Goal: Information Seeking & Learning: Check status

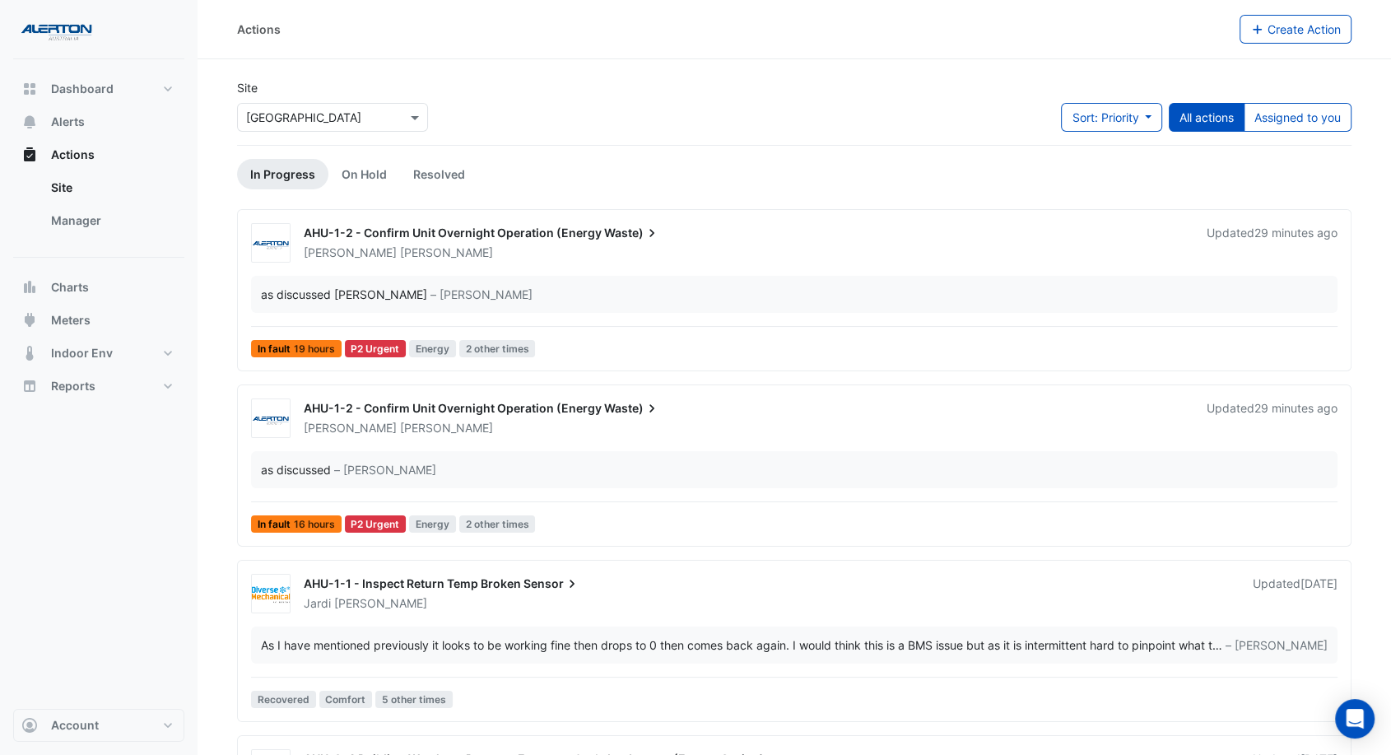
click at [749, 241] on div "AHU-1-2 - Confirm Unit Overnight Operation (Energy Waste)" at bounding box center [745, 235] width 883 height 20
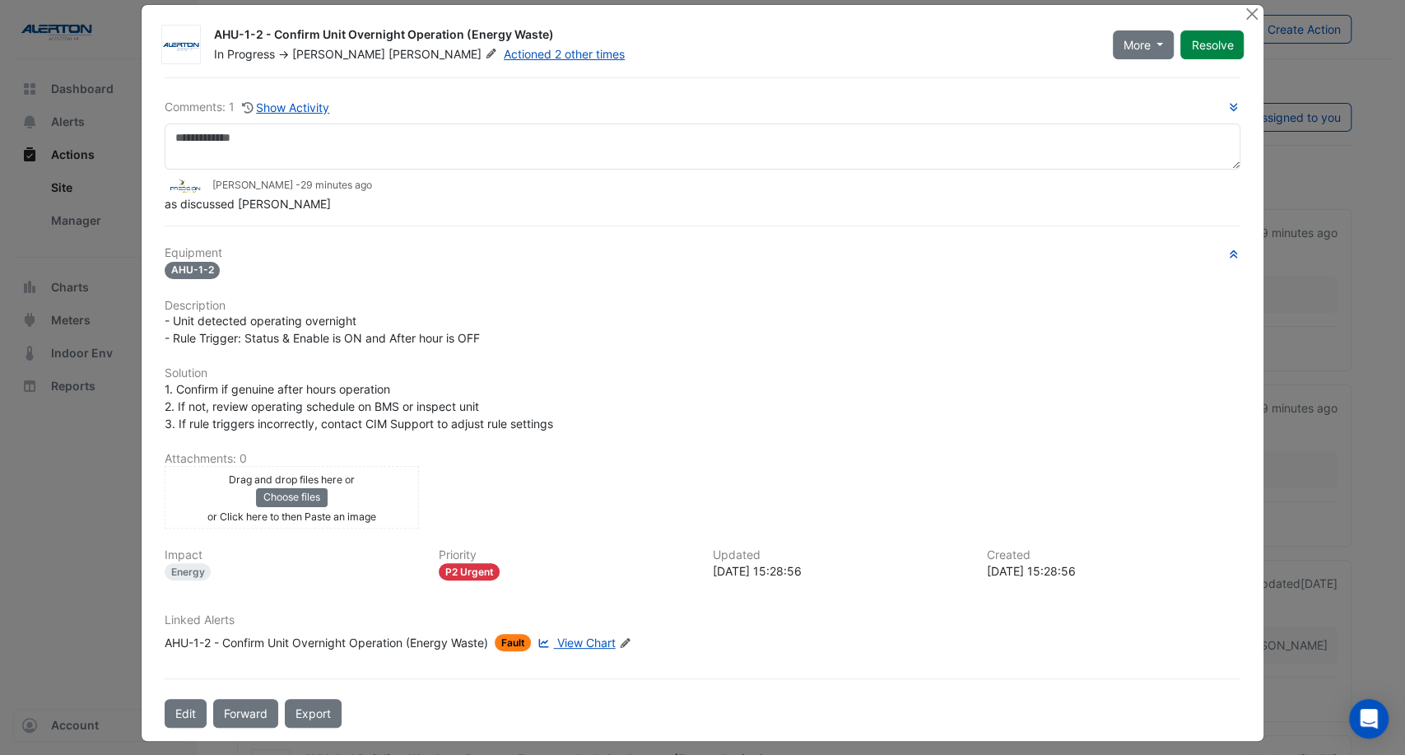
scroll to position [23, 0]
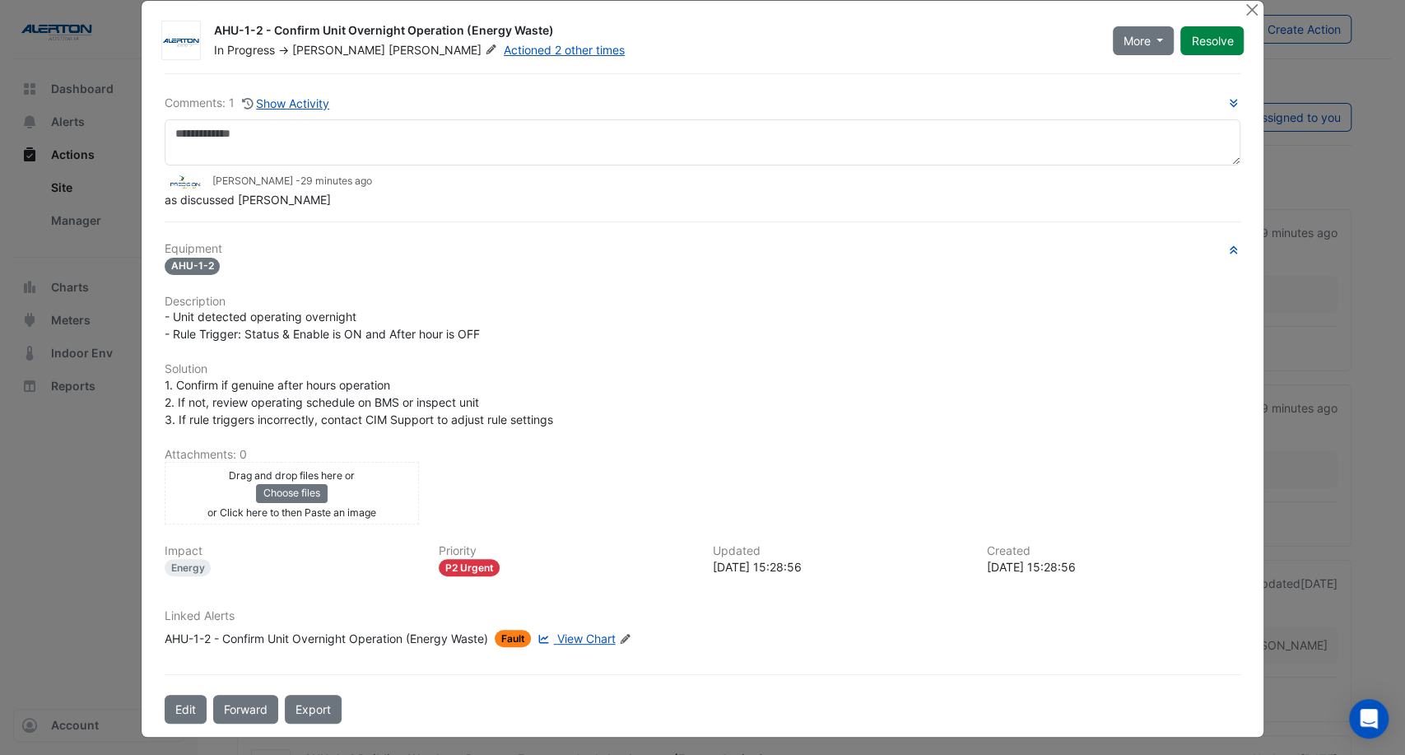
click at [568, 634] on span "View Chart" at bounding box center [586, 638] width 58 height 14
click at [1244, 4] on button "Close" at bounding box center [1251, 9] width 17 height 17
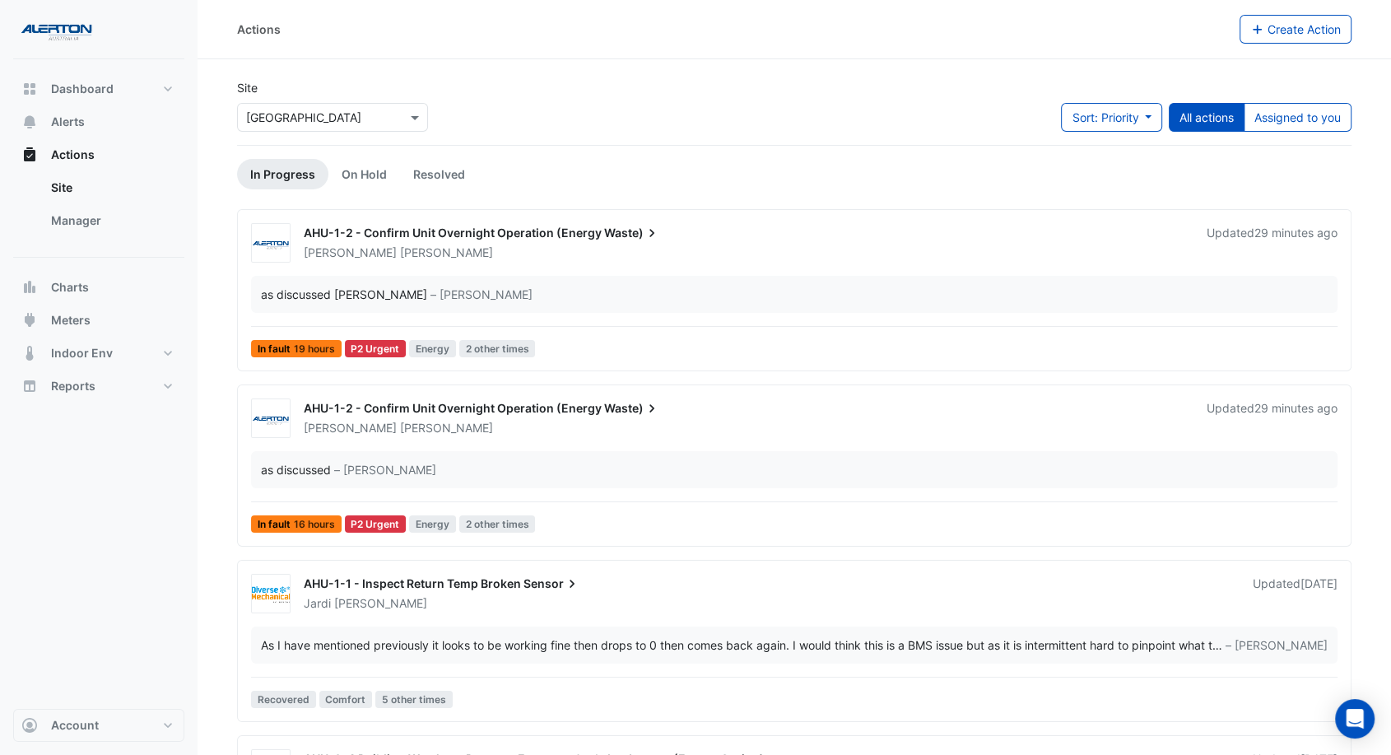
click at [653, 409] on icon at bounding box center [651, 408] width 16 height 16
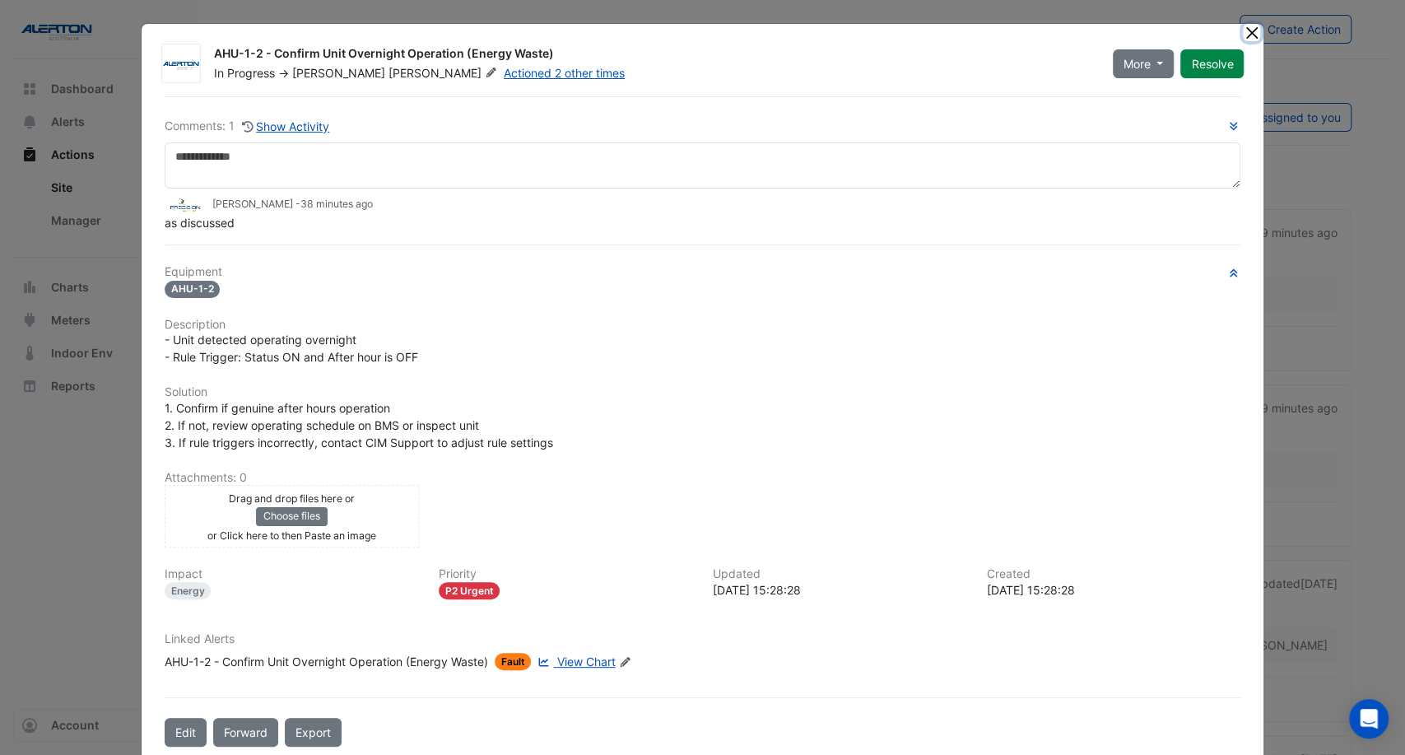
click at [1243, 30] on button "Close" at bounding box center [1251, 32] width 17 height 17
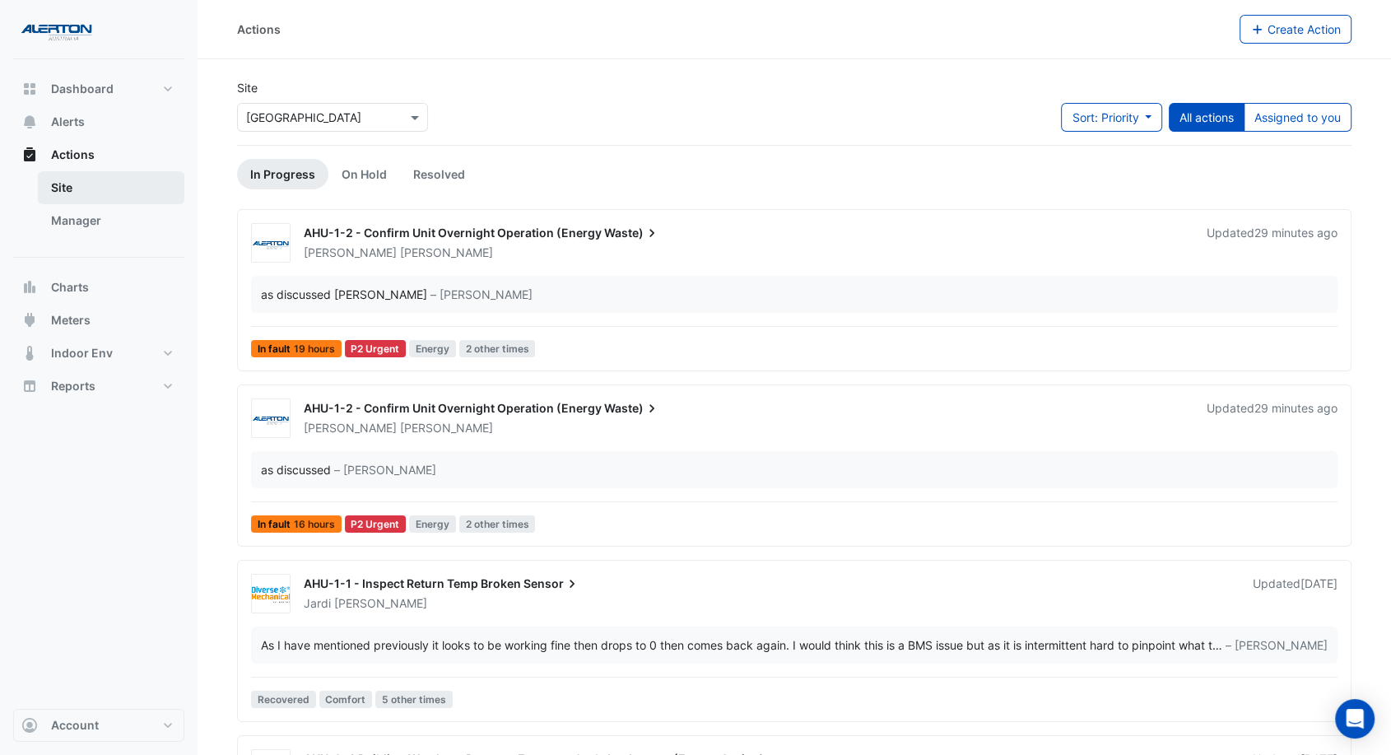
click at [93, 194] on link "Site" at bounding box center [111, 187] width 146 height 33
click at [80, 217] on link "Manager" at bounding box center [111, 220] width 146 height 33
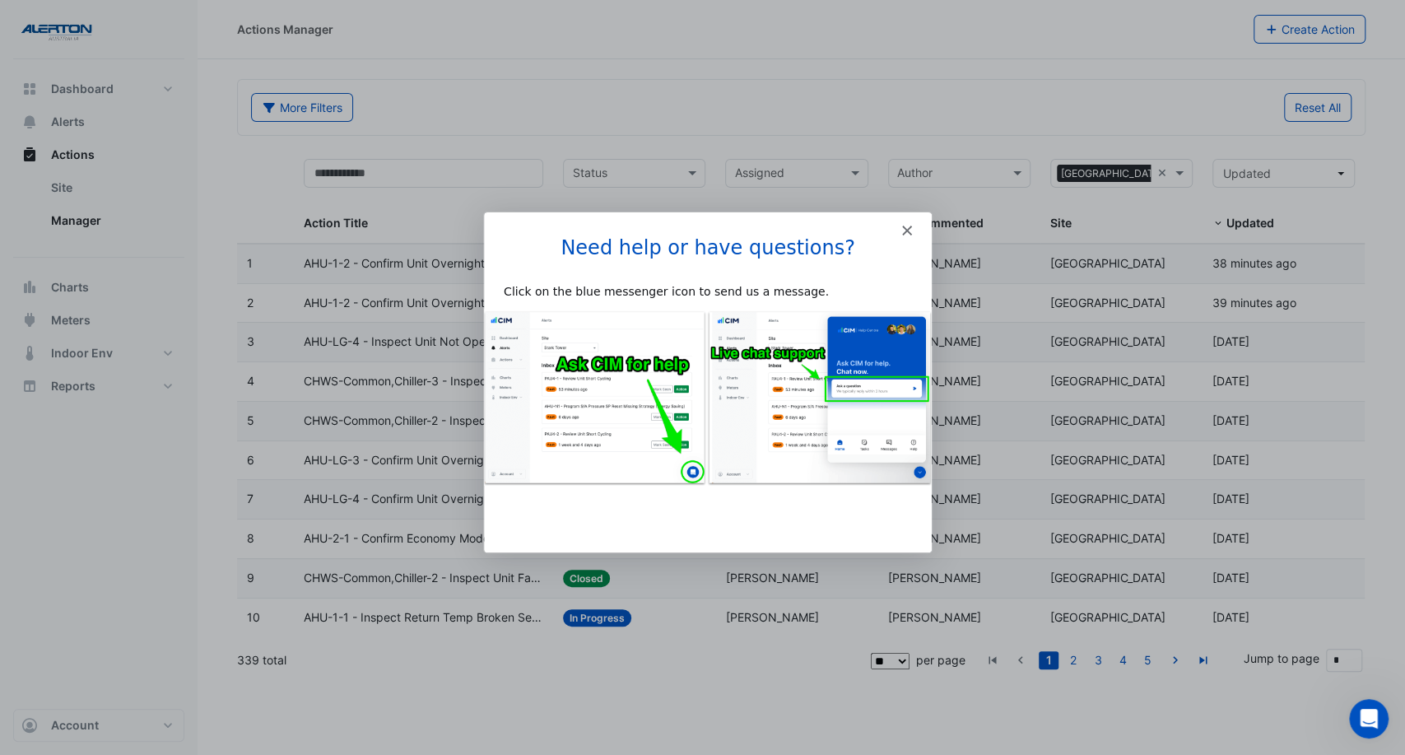
click at [905, 227] on icon "Close" at bounding box center [905, 230] width 10 height 10
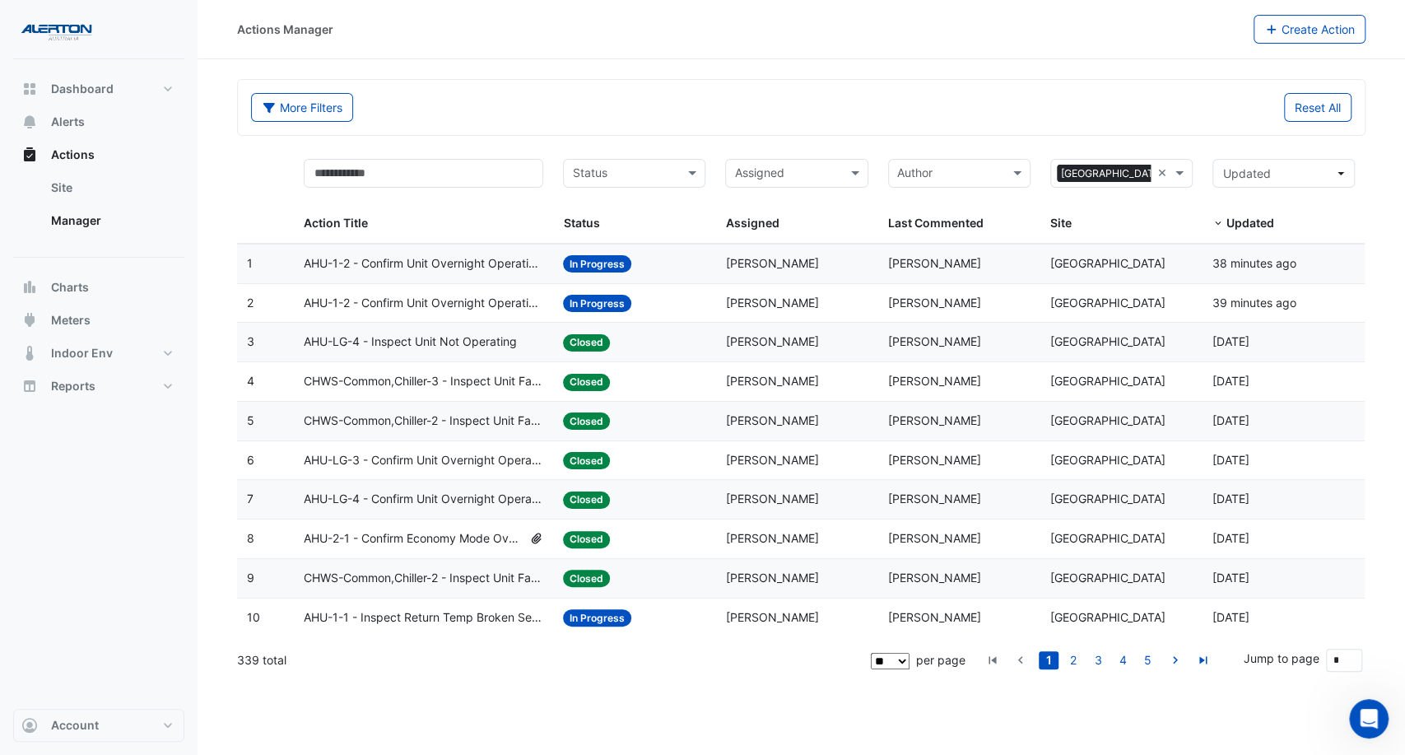
click at [474, 457] on span "AHU-LG-3 - Confirm Unit Overnight Operation (Energy Waste)" at bounding box center [423, 460] width 239 height 19
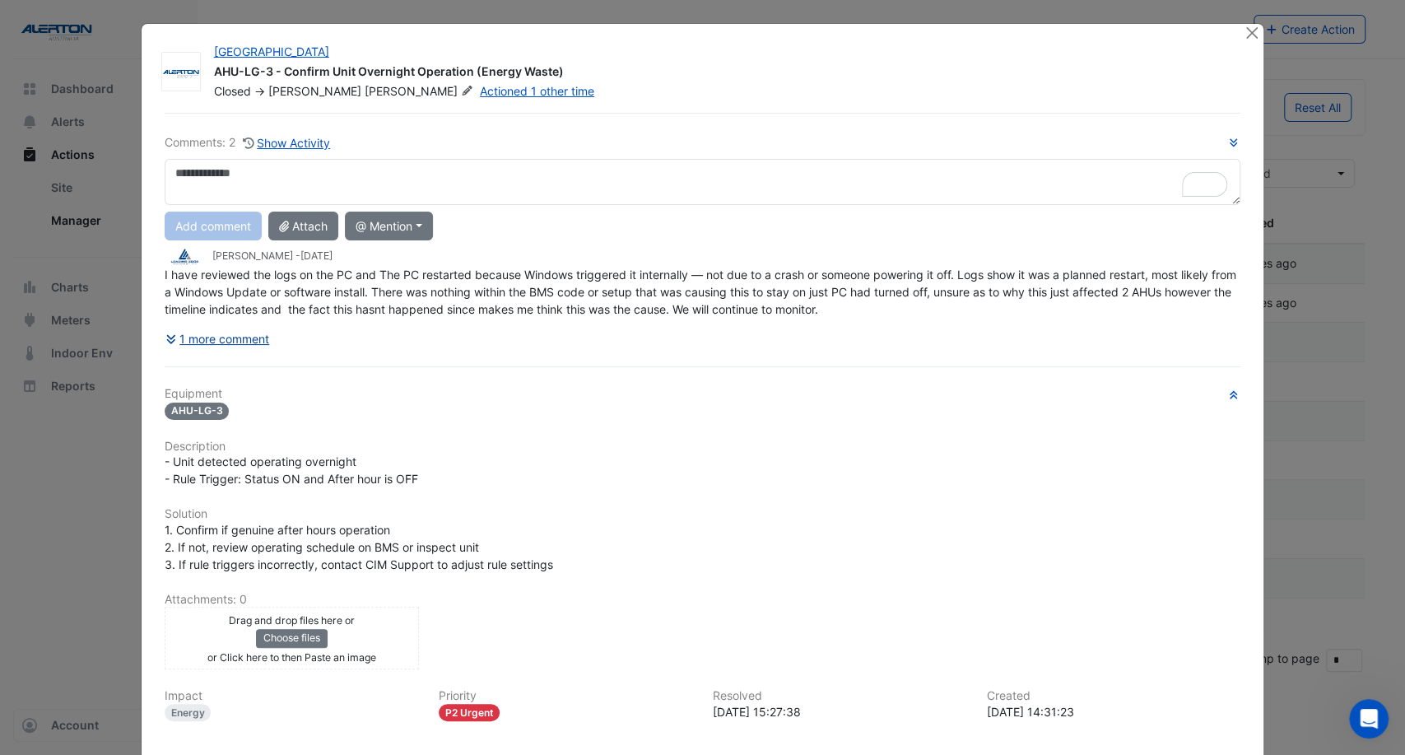
click at [241, 337] on button "1 more comment" at bounding box center [218, 338] width 106 height 29
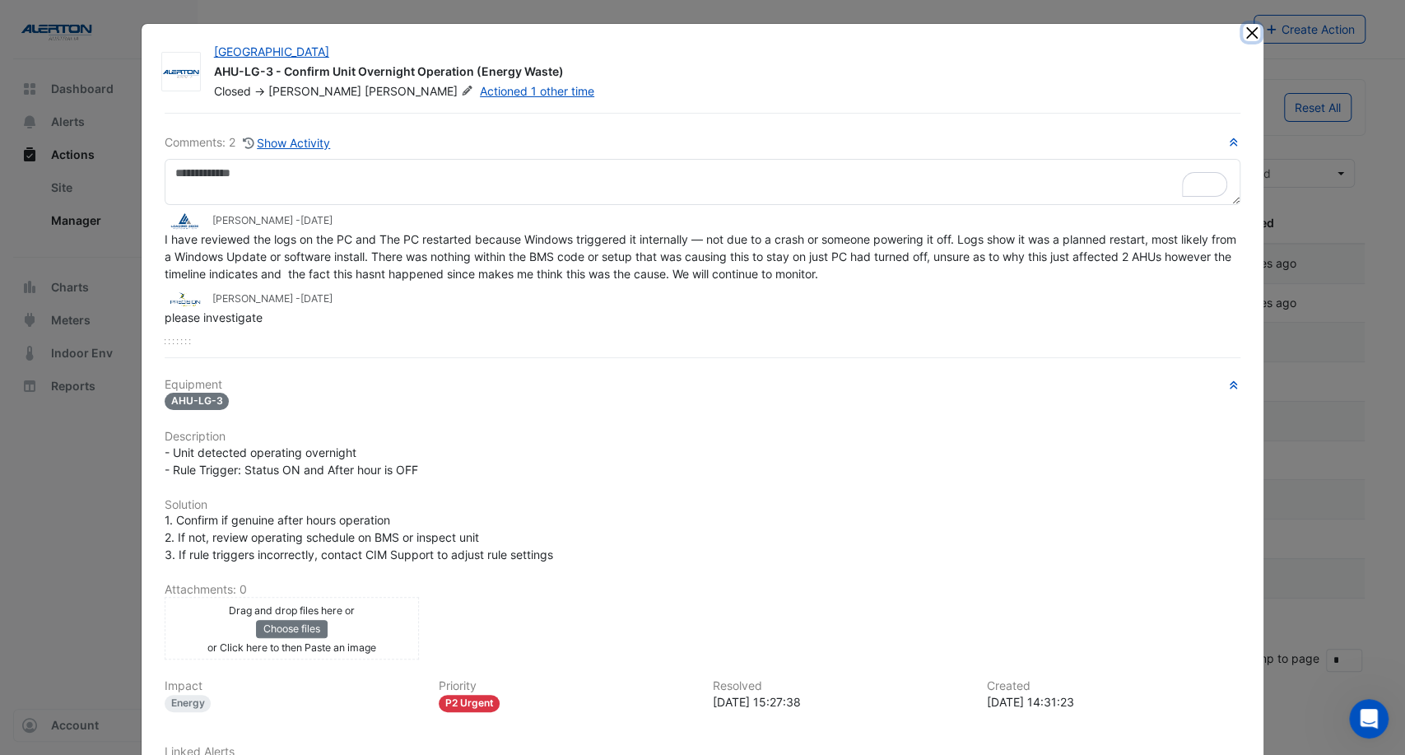
click at [1247, 28] on button "Close" at bounding box center [1251, 32] width 17 height 17
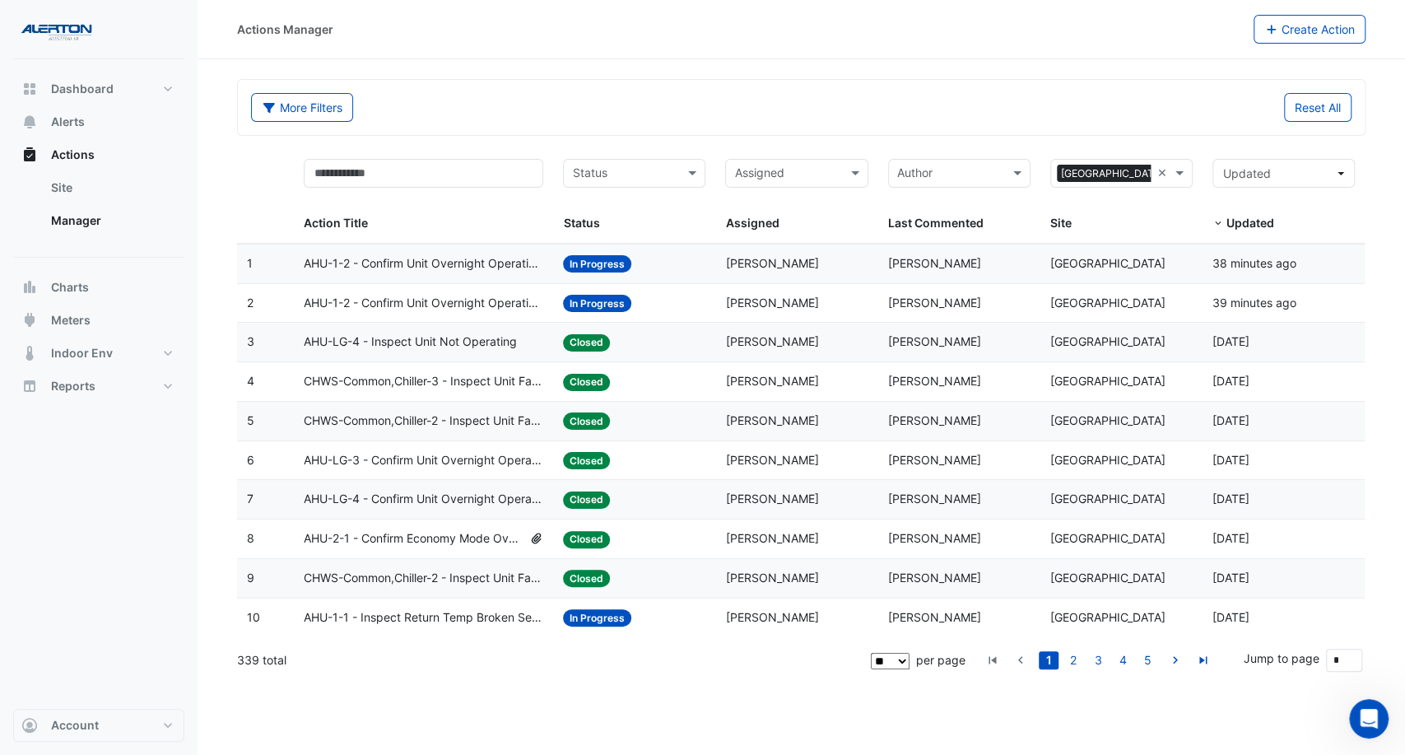
click at [692, 459] on div "Status: Closed" at bounding box center [634, 460] width 142 height 19
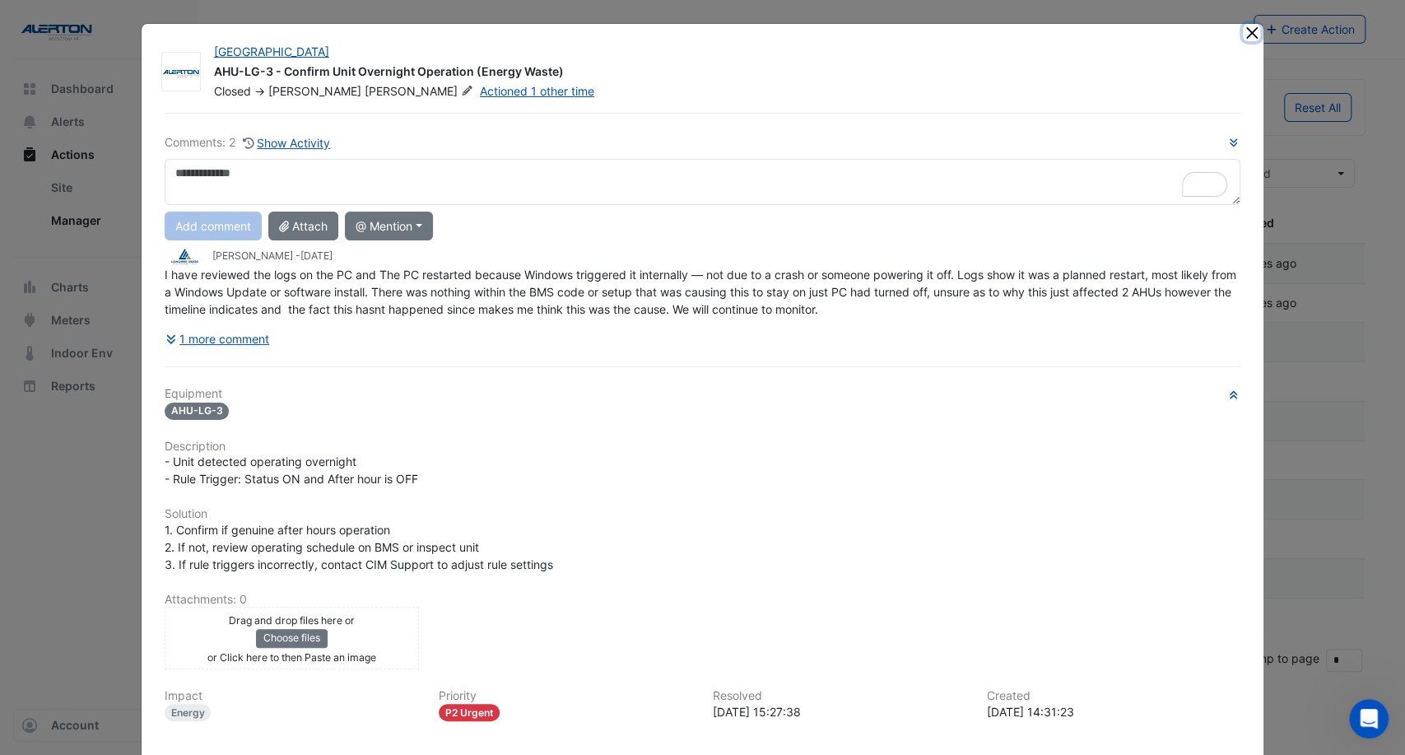
click at [1245, 27] on button "Close" at bounding box center [1251, 32] width 17 height 17
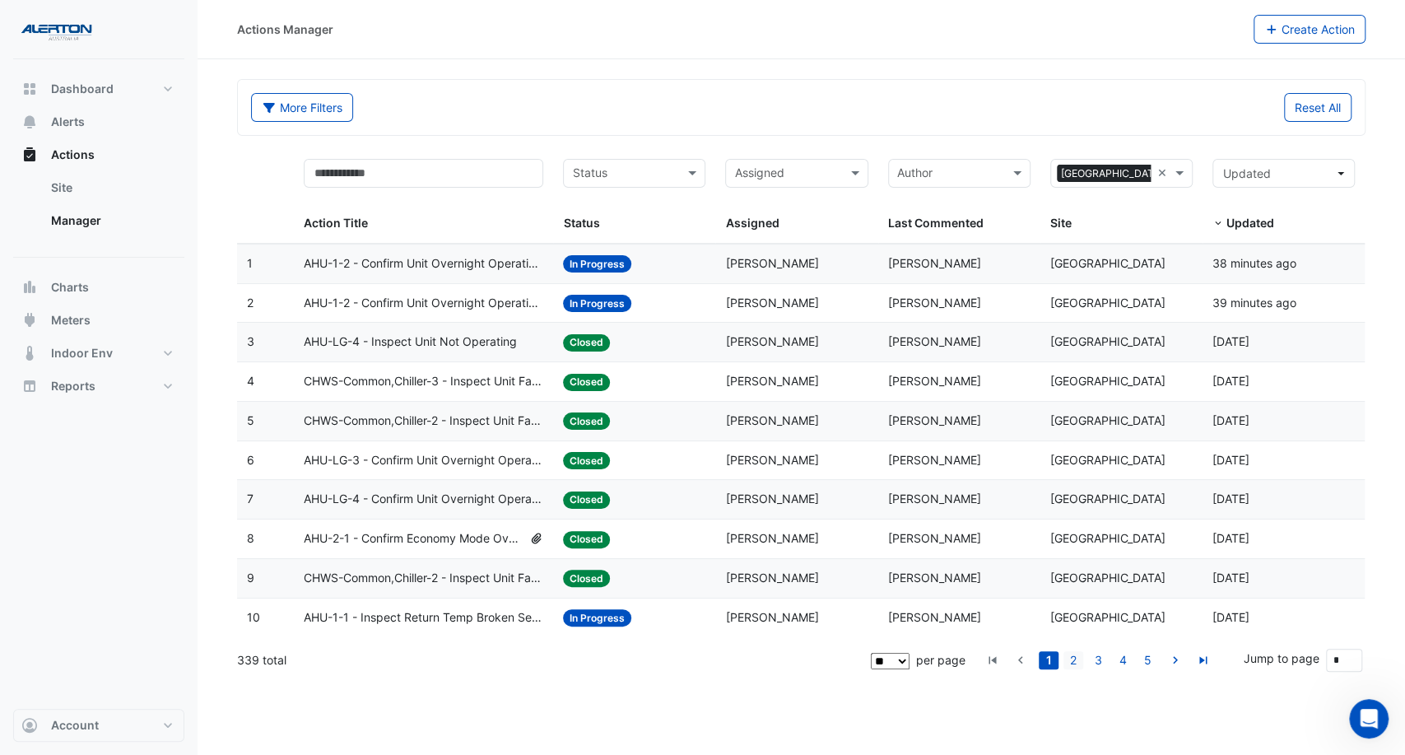
click at [1075, 658] on link "2" at bounding box center [1073, 660] width 20 height 18
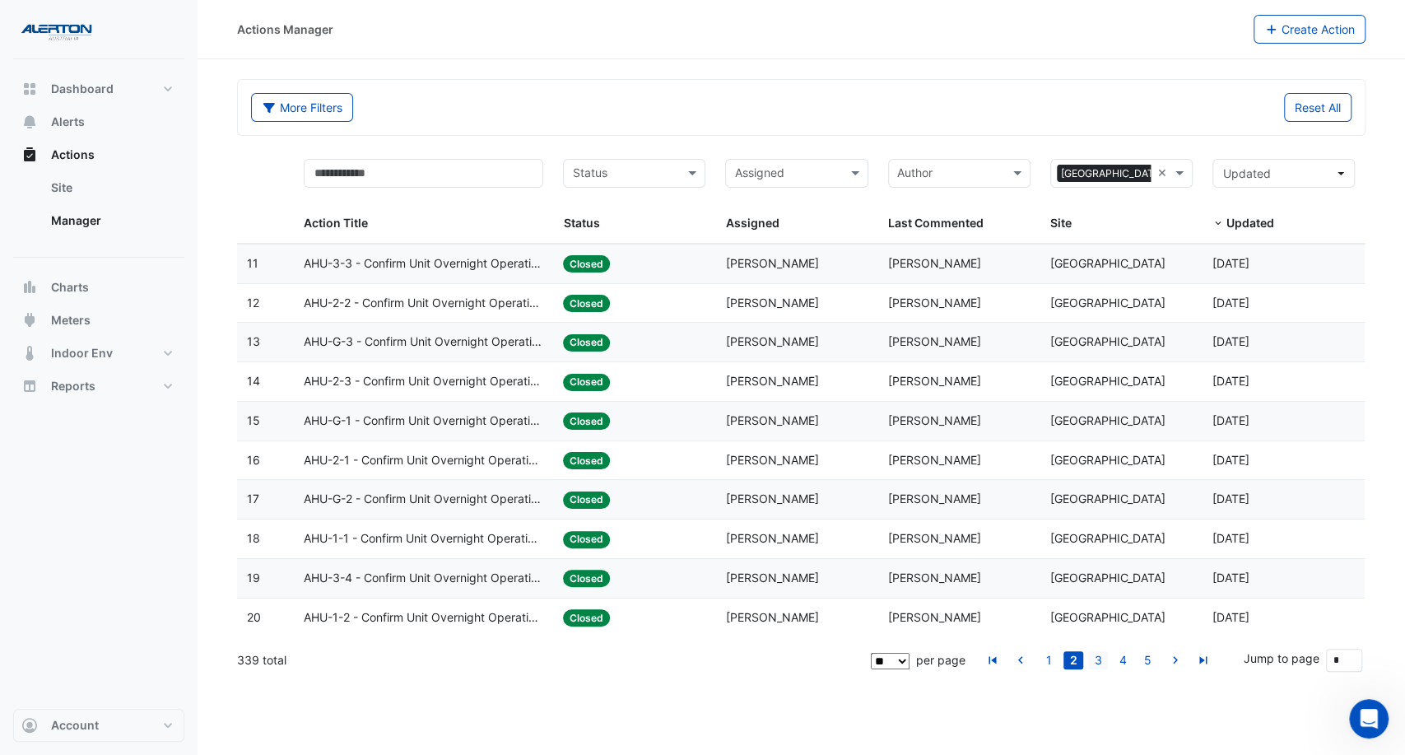
click at [1091, 658] on link "3" at bounding box center [1098, 660] width 20 height 18
click at [1119, 657] on link "4" at bounding box center [1122, 660] width 20 height 18
click at [939, 384] on span "[PERSON_NAME]" at bounding box center [934, 381] width 93 height 14
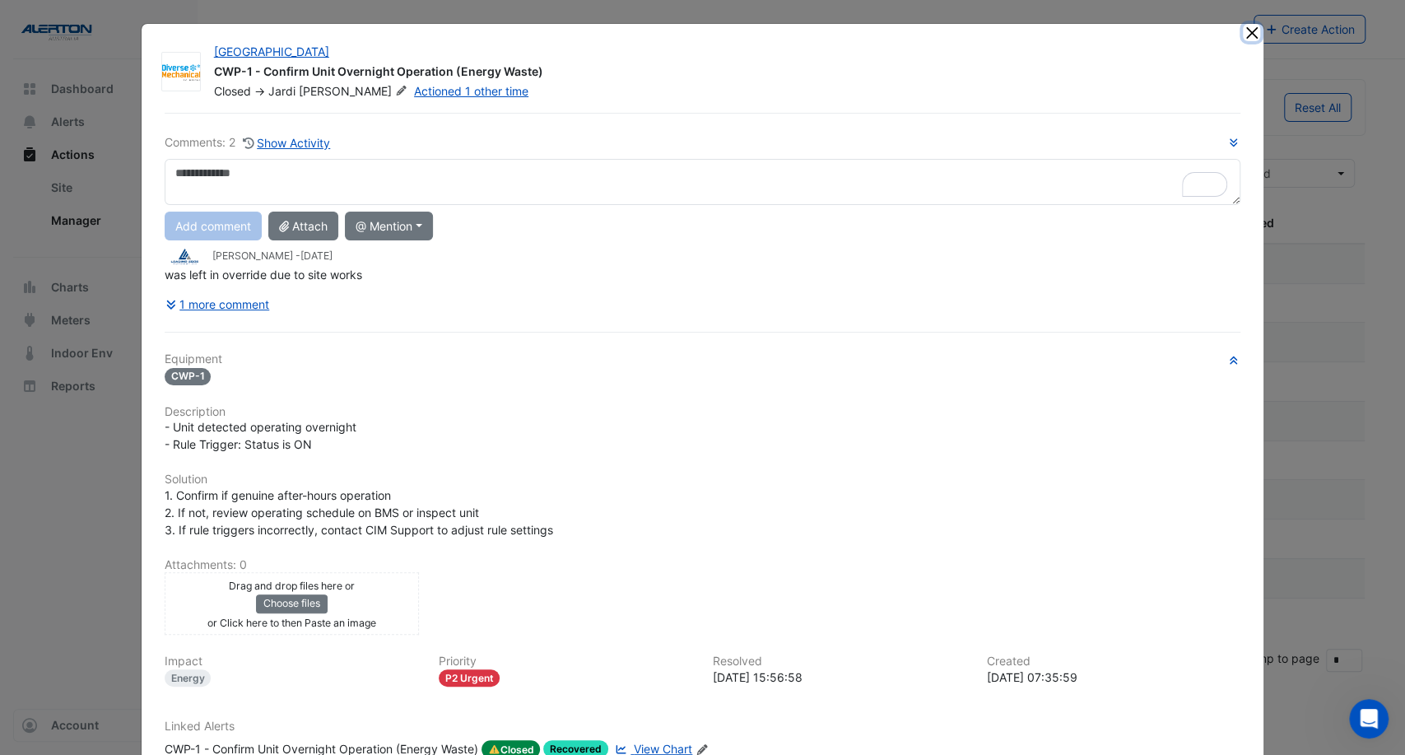
click at [1244, 26] on button "Close" at bounding box center [1251, 32] width 17 height 17
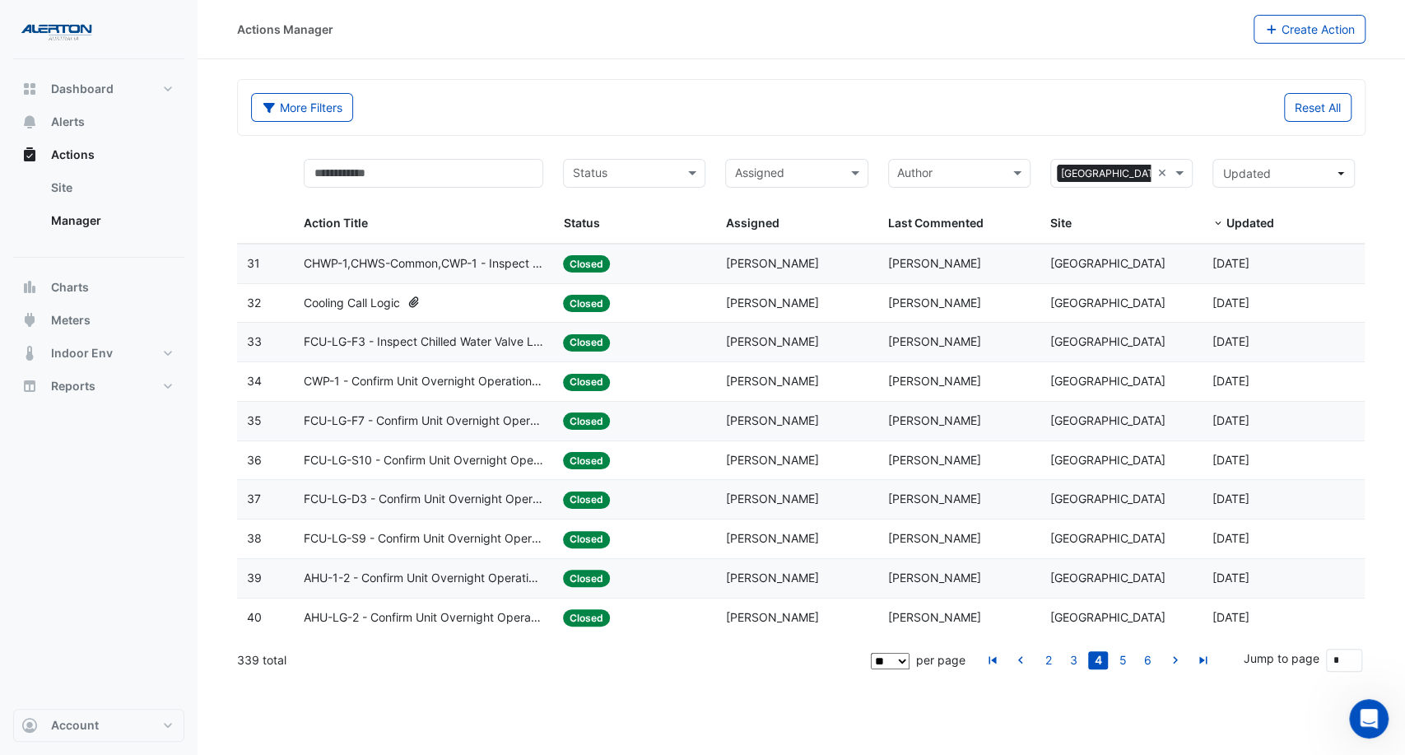
click at [848, 586] on datatable-body-cell "Assigned: Jake Pluckrose" at bounding box center [796, 578] width 162 height 39
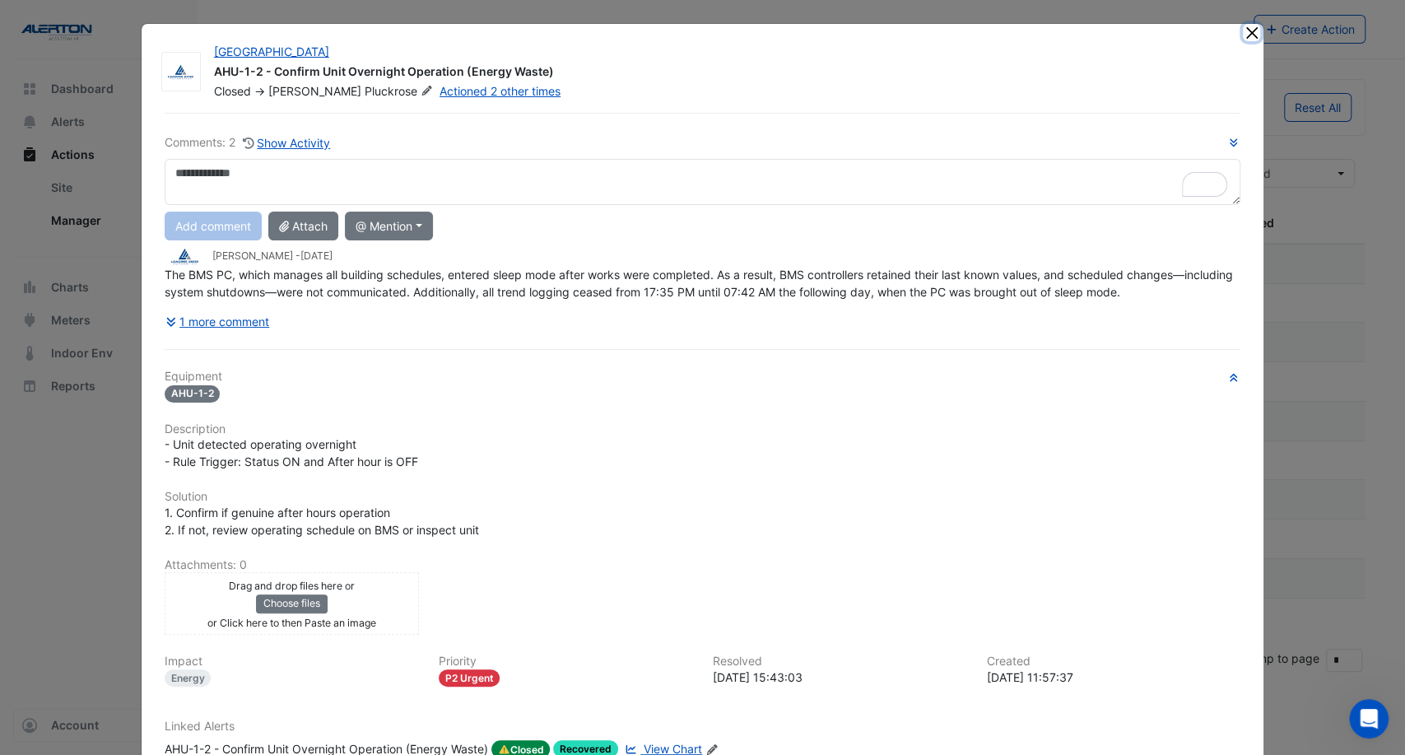
click at [1243, 34] on button "Close" at bounding box center [1251, 32] width 17 height 17
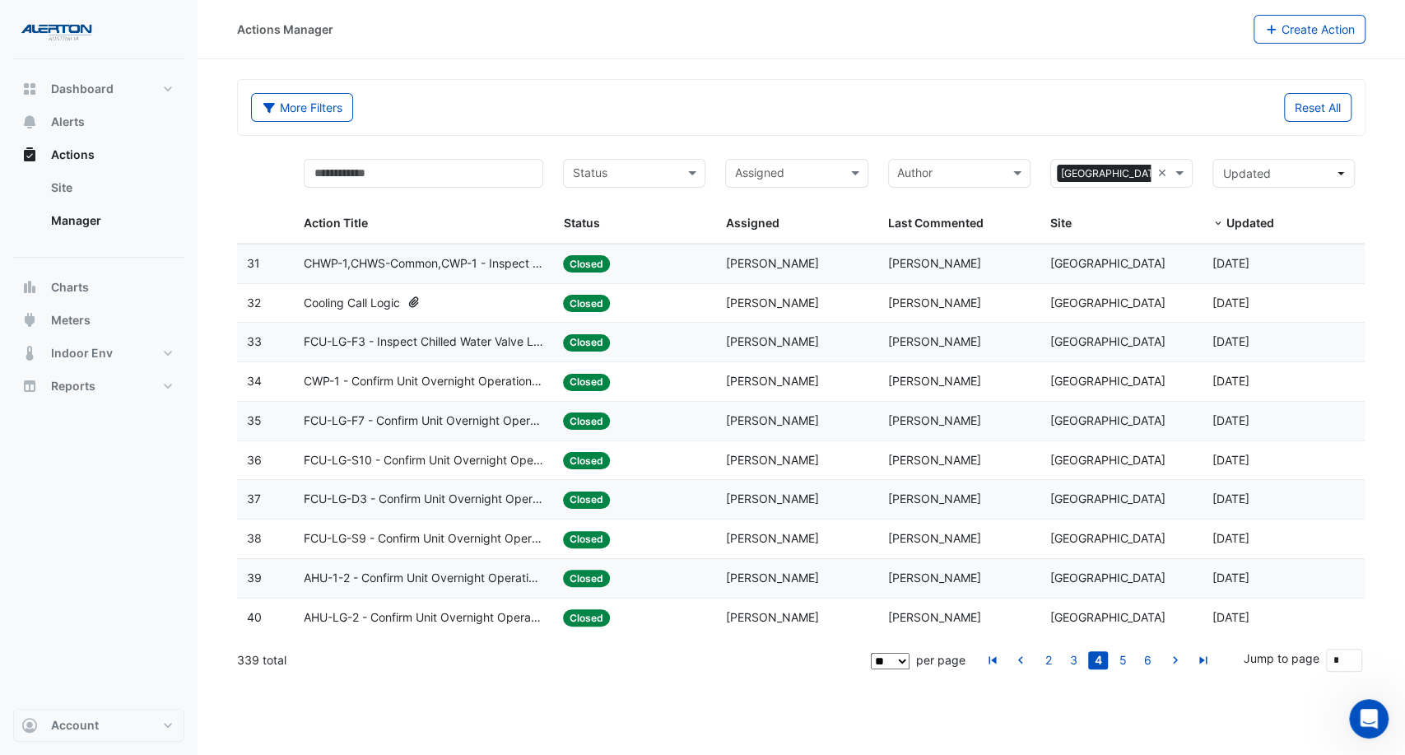
click at [732, 611] on span "[PERSON_NAME]" at bounding box center [771, 617] width 93 height 14
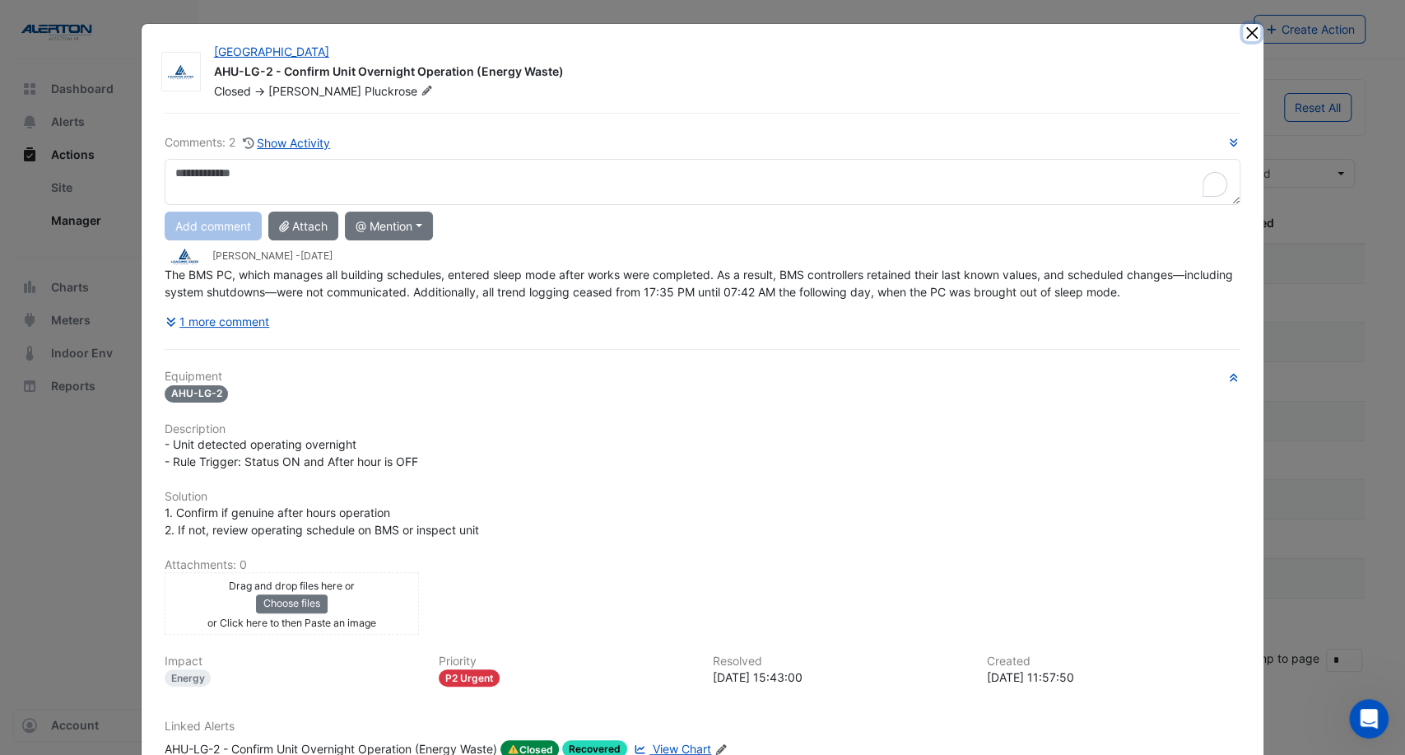
click at [1247, 27] on button "Close" at bounding box center [1251, 32] width 17 height 17
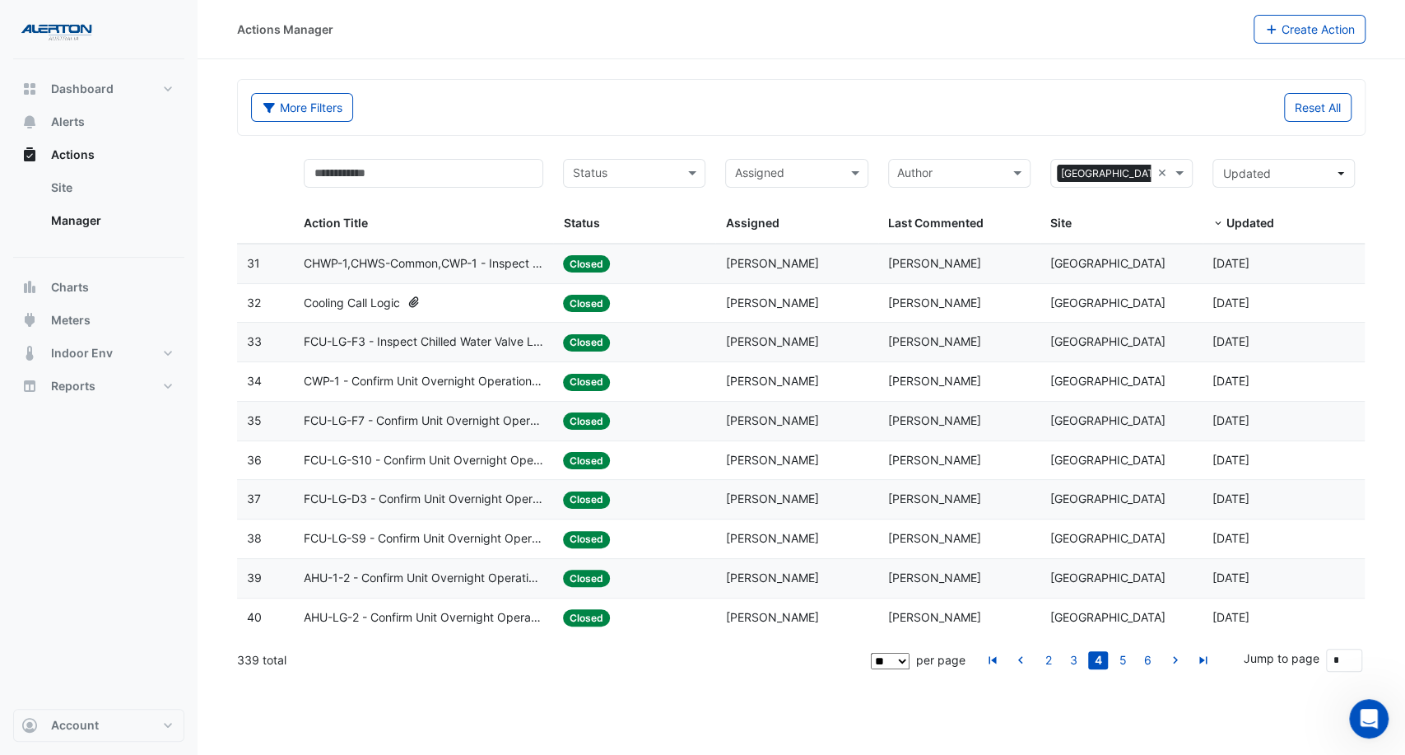
click at [815, 580] on div "Assigned: Jake Pluckrose" at bounding box center [796, 578] width 142 height 19
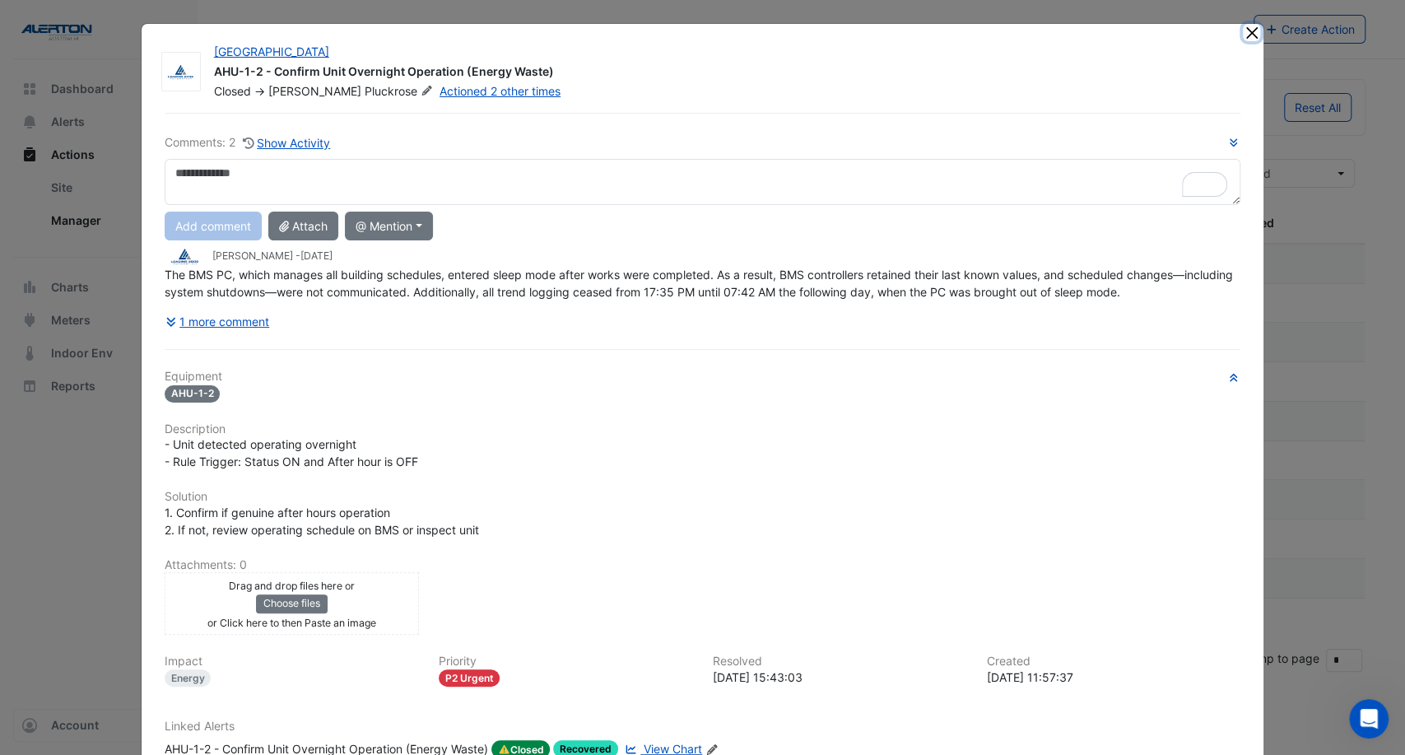
click at [1243, 29] on button "Close" at bounding box center [1251, 32] width 17 height 17
